Goal: Contribute content

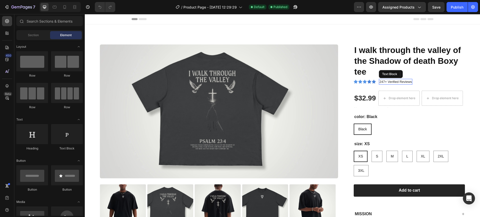
click at [392, 83] on p "247+ Verified Reviews" at bounding box center [395, 82] width 32 height 5
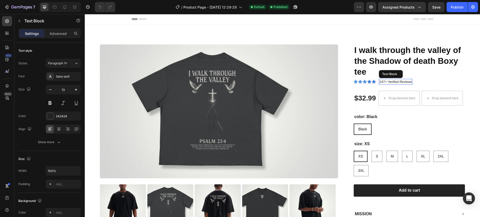
click at [392, 83] on p "247+ Verified Reviews" at bounding box center [395, 82] width 32 height 5
click at [382, 83] on p "247+ Verified Reviews" at bounding box center [395, 82] width 32 height 5
click at [405, 83] on p "5+ Verified Reviews" at bounding box center [393, 82] width 29 height 5
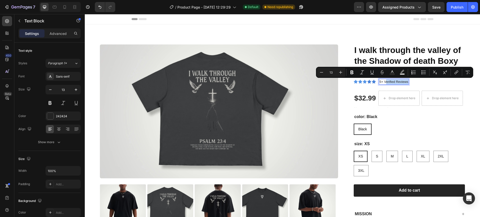
drag, startPoint x: 406, startPoint y: 83, endPoint x: 383, endPoint y: 83, distance: 22.4
click at [383, 83] on p "5+ Verified Reviews" at bounding box center [393, 82] width 29 height 5
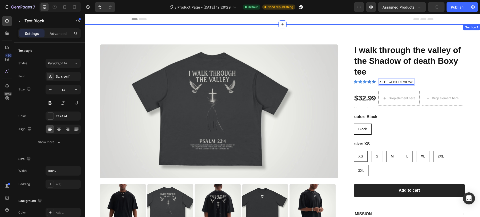
click at [469, 71] on div "Product Images I walk through the valley of the Shadow of death Boxy tee Produc…" at bounding box center [282, 151] width 395 height 254
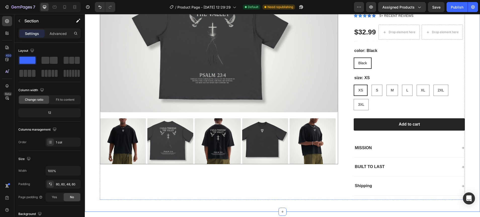
scroll to position [60, 0]
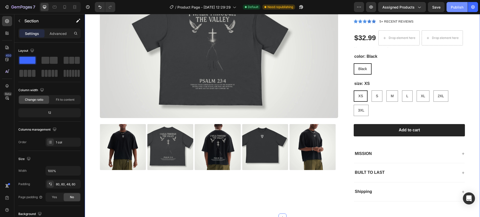
click at [461, 11] on button "Publish" at bounding box center [457, 7] width 21 height 10
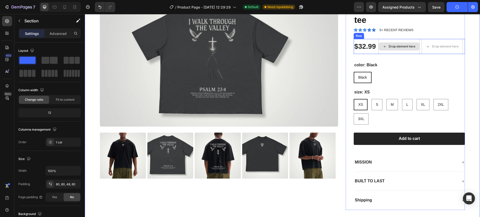
scroll to position [4, 0]
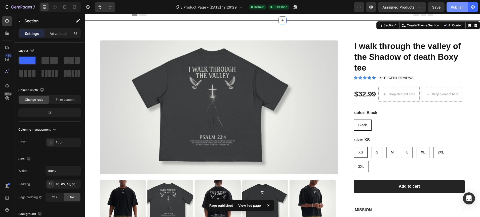
click at [454, 8] on div "Publish" at bounding box center [457, 7] width 13 height 5
click at [241, 206] on div "View live page" at bounding box center [249, 205] width 29 height 7
